Goal: Task Accomplishment & Management: Complete application form

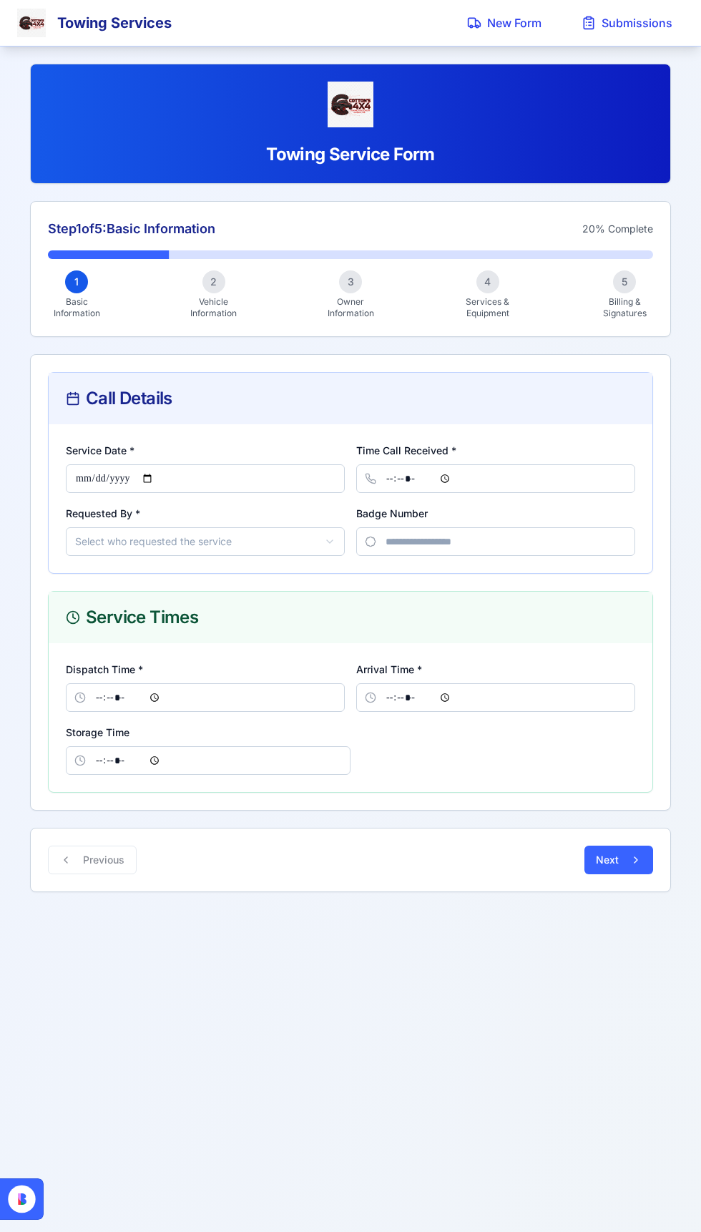
click at [65, 19] on div "Towing Services" at bounding box center [114, 23] width 114 height 20
click at [293, 974] on div "Towing Services New Form Submissions Towing Service Form Step 1 of 5 : Basic In…" at bounding box center [350, 616] width 701 height 1232
click at [507, 20] on span "New Form" at bounding box center [514, 22] width 54 height 17
click at [510, 24] on span "New Form" at bounding box center [514, 22] width 54 height 17
click at [509, 28] on span "New Form" at bounding box center [514, 22] width 54 height 17
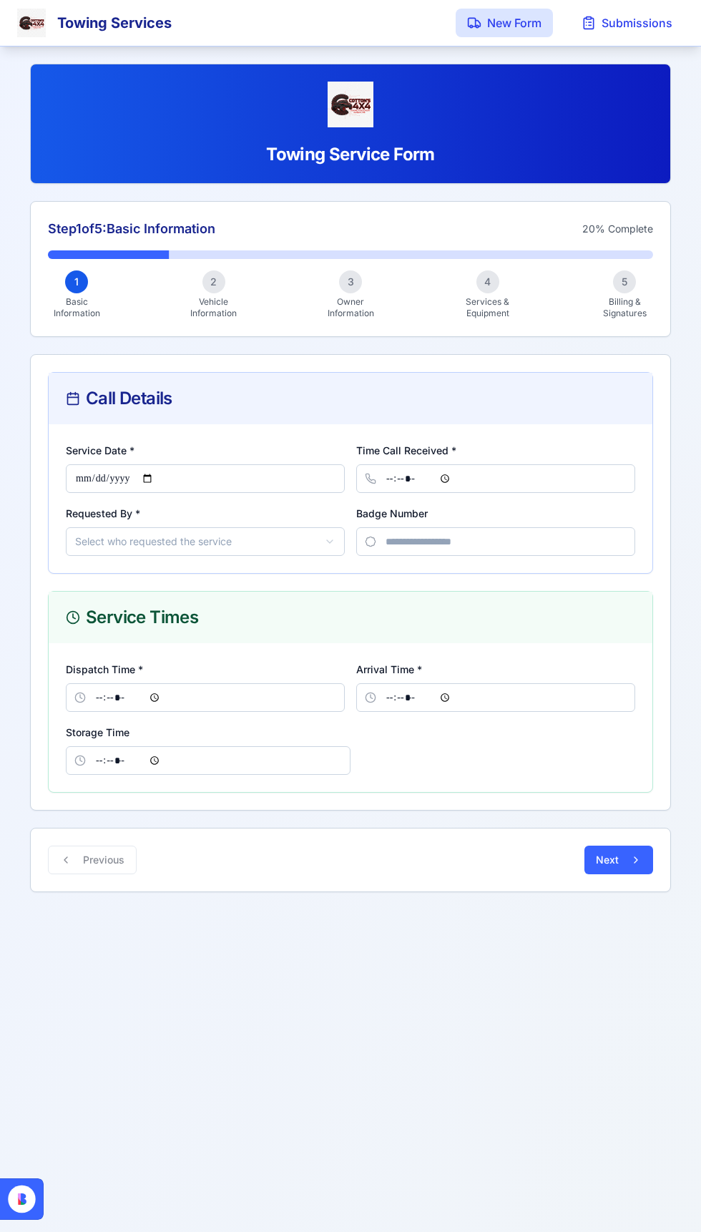
click at [527, 23] on span "New Form" at bounding box center [514, 22] width 54 height 17
click at [77, 24] on div "Towing Services" at bounding box center [114, 23] width 114 height 20
click at [40, 38] on div "Towing Services New Form Submissions" at bounding box center [350, 23] width 667 height 46
click at [103, 1196] on icon at bounding box center [63, 1200] width 157 height 42
